Goal: Task Accomplishment & Management: Use online tool/utility

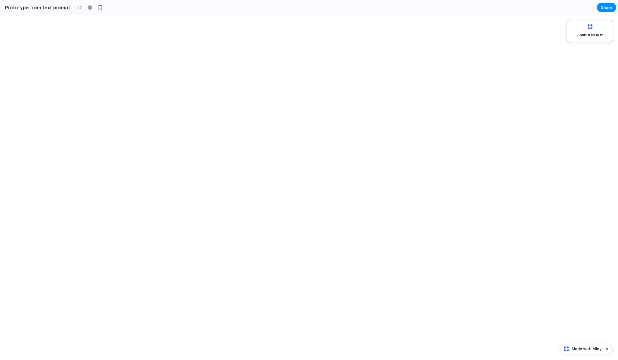
click at [227, 117] on div "7 minutes left .." at bounding box center [309, 187] width 618 height 345
